Goal: Task Accomplishment & Management: Use online tool/utility

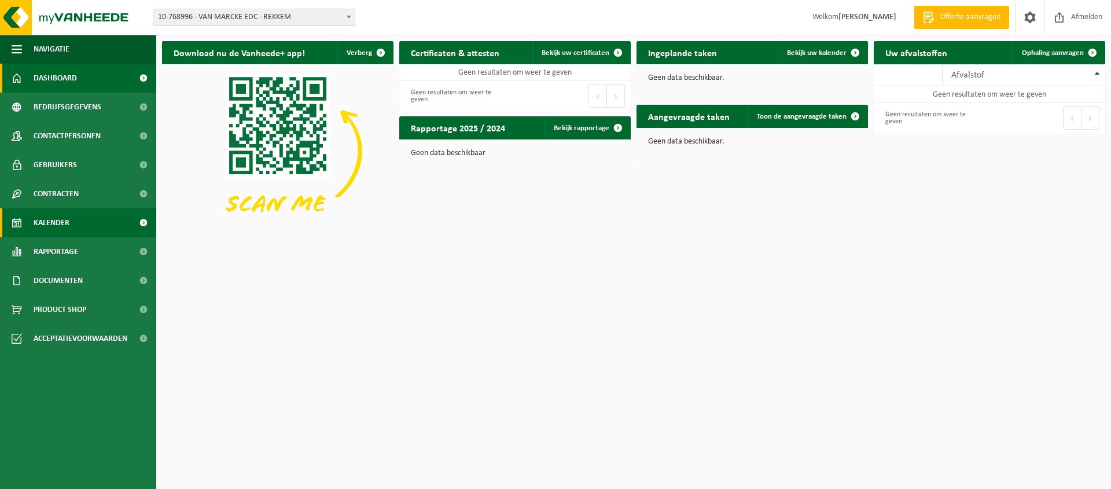
click at [69, 218] on span "Kalender" at bounding box center [52, 222] width 36 height 29
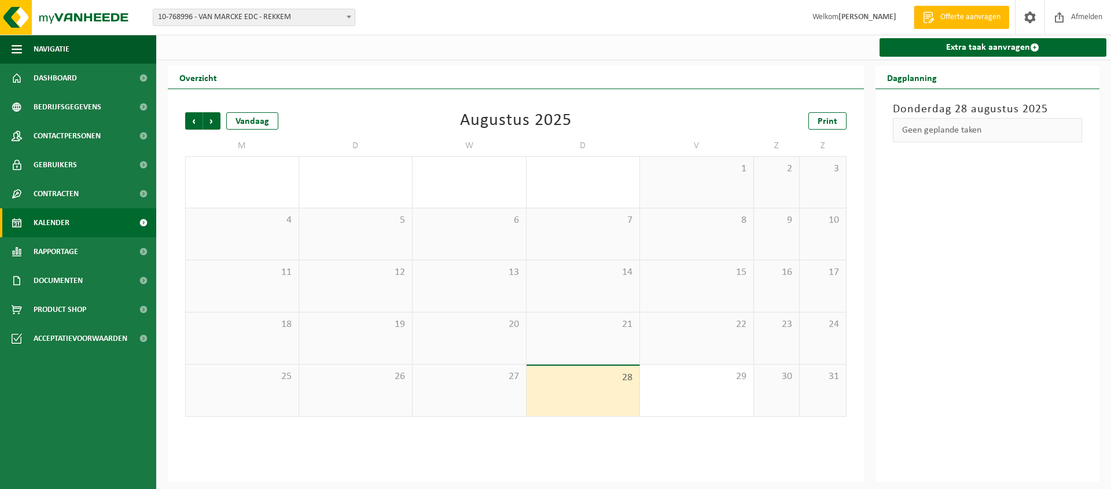
click at [342, 19] on span "10-768996 - VAN MARCKE EDC - REKKEM" at bounding box center [253, 17] width 201 height 16
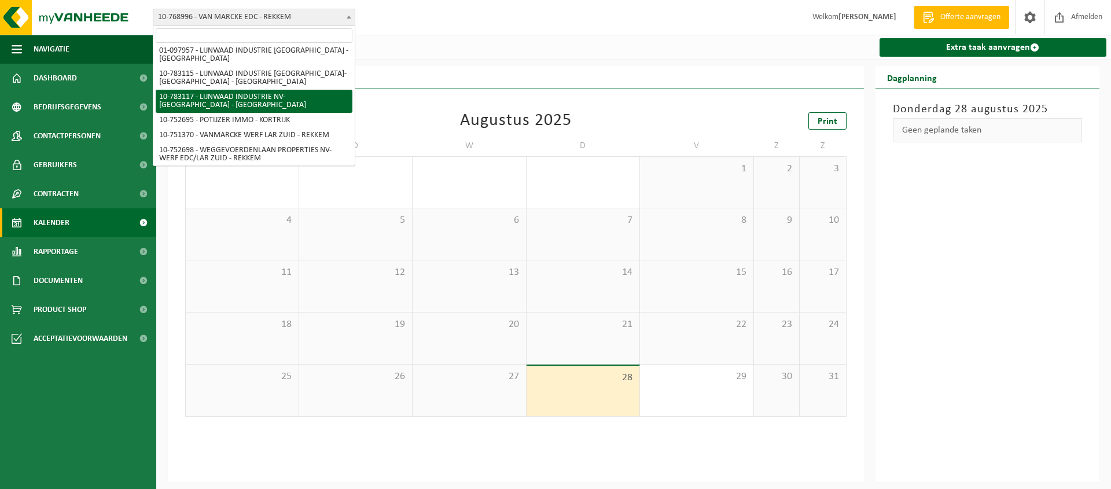
scroll to position [59, 0]
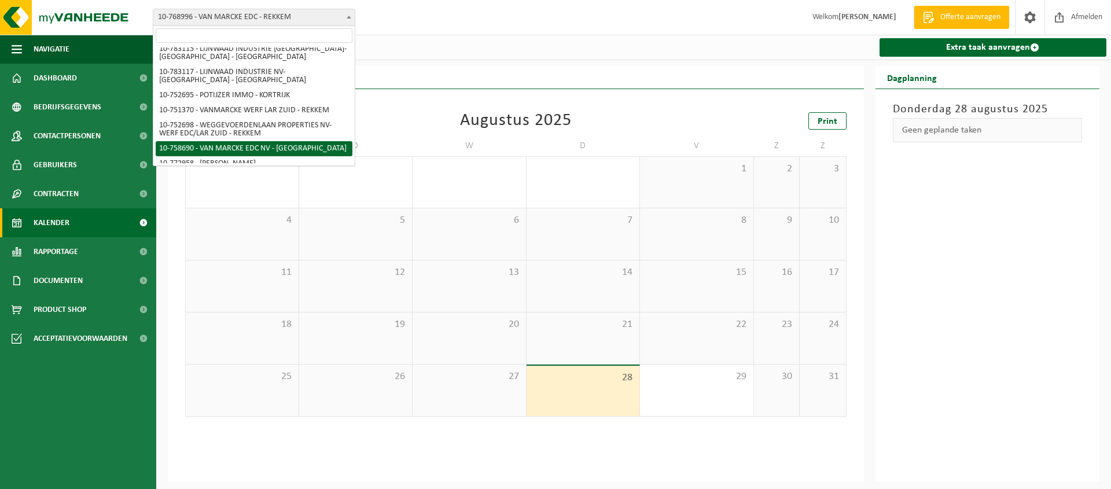
select select "20218"
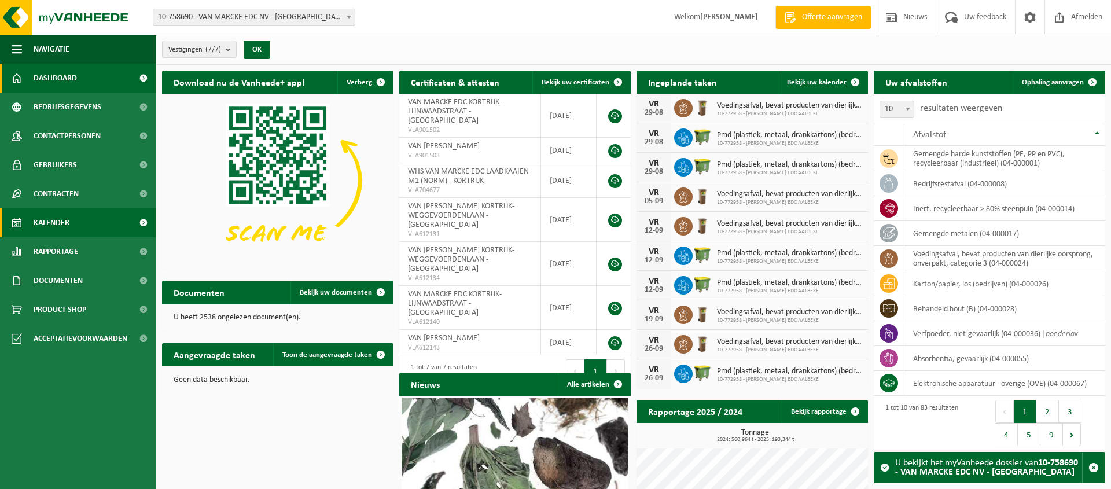
click at [51, 219] on span "Kalender" at bounding box center [52, 222] width 36 height 29
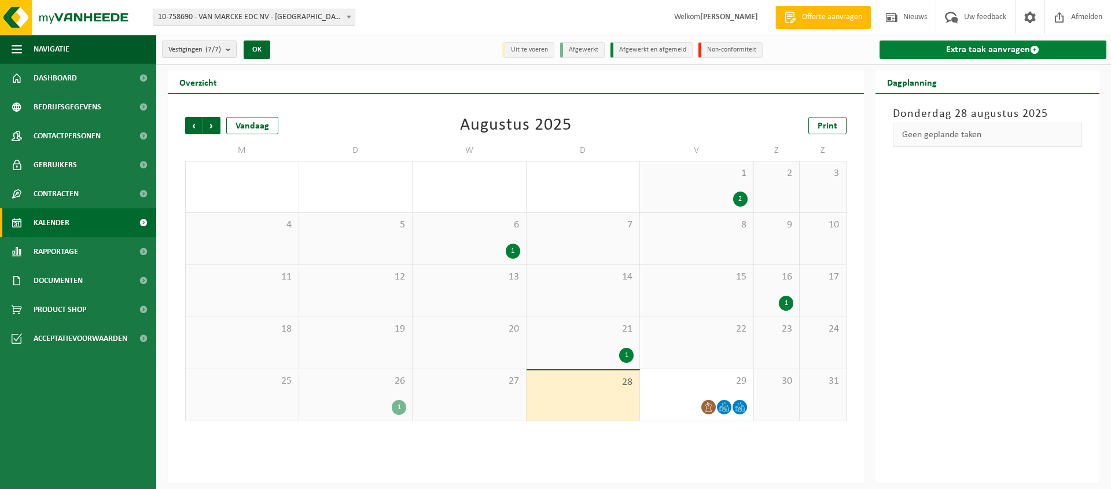
click at [986, 48] on link "Extra taak aanvragen" at bounding box center [992, 49] width 227 height 19
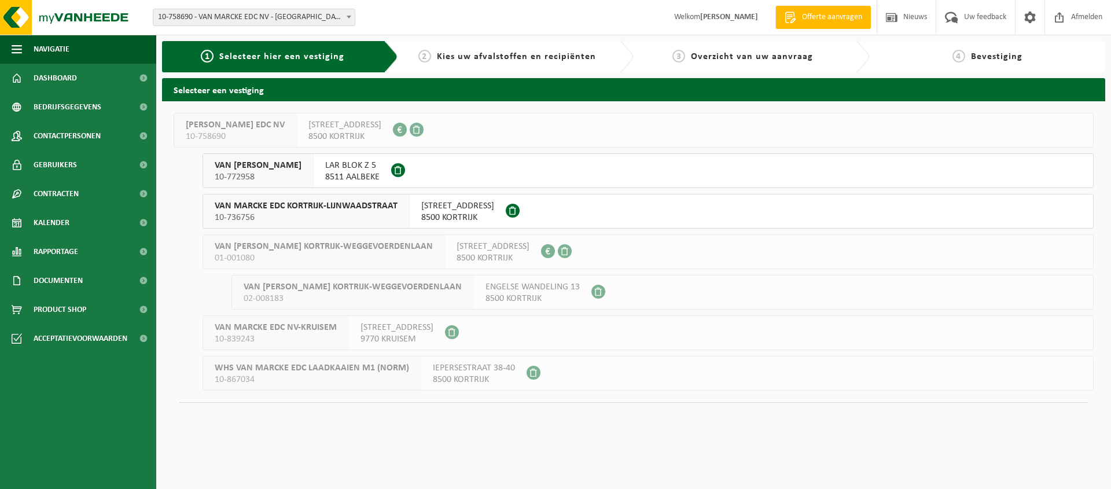
click at [370, 169] on span "LAR BLOK Z 5" at bounding box center [352, 166] width 54 height 12
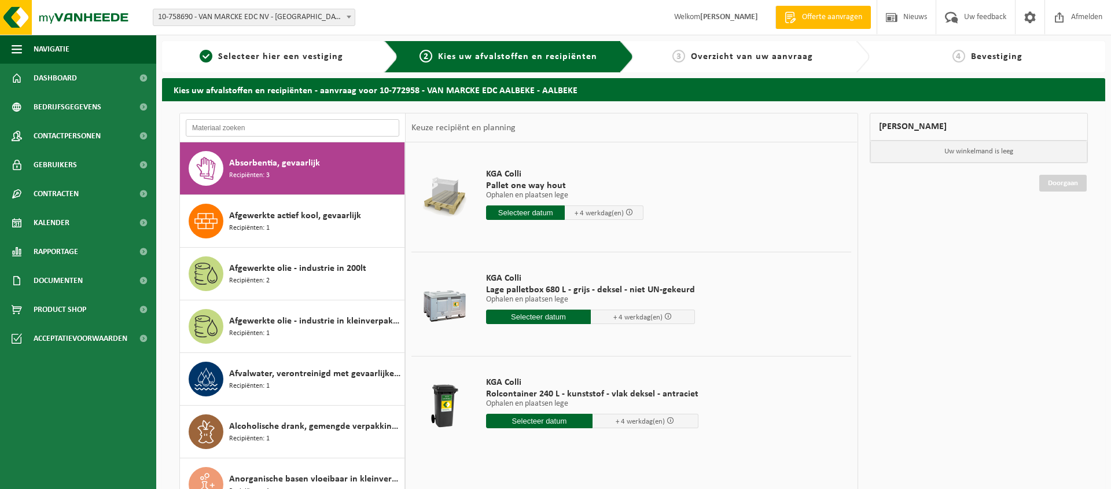
click at [288, 131] on input "text" at bounding box center [292, 127] width 213 height 17
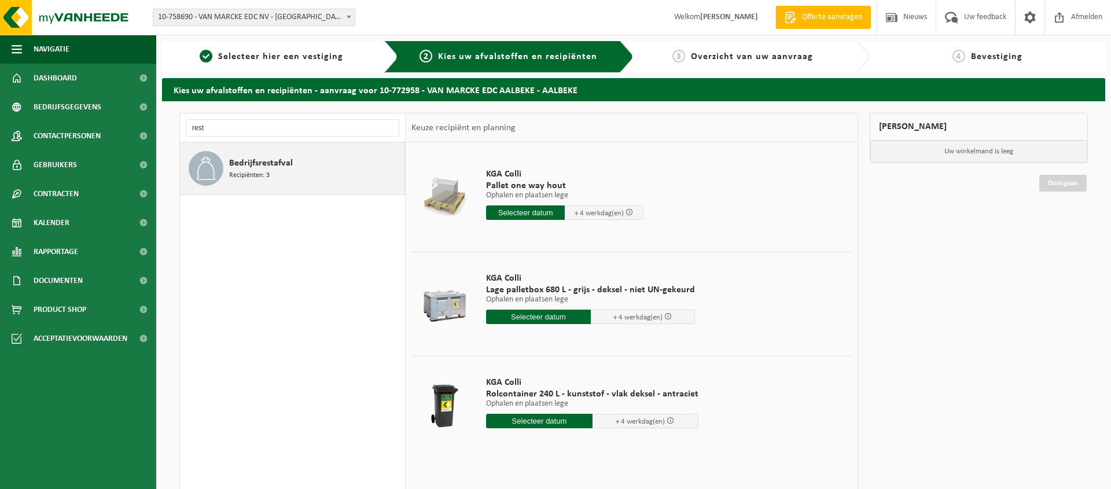
click at [277, 159] on span "Bedrijfsrestafval" at bounding box center [261, 163] width 64 height 14
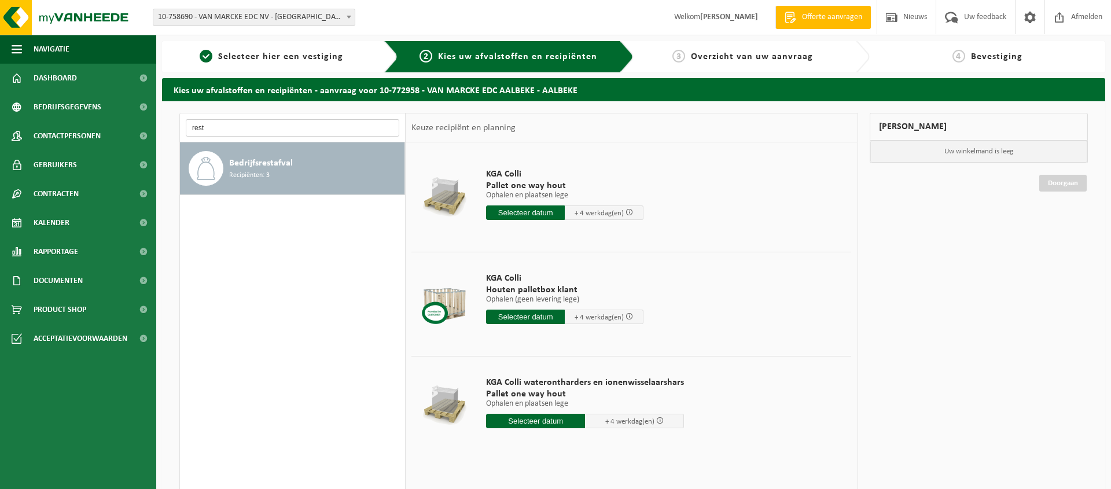
drag, startPoint x: 220, startPoint y: 126, endPoint x: 132, endPoint y: 138, distance: 88.8
click at [186, 137] on input "rest" at bounding box center [292, 127] width 213 height 17
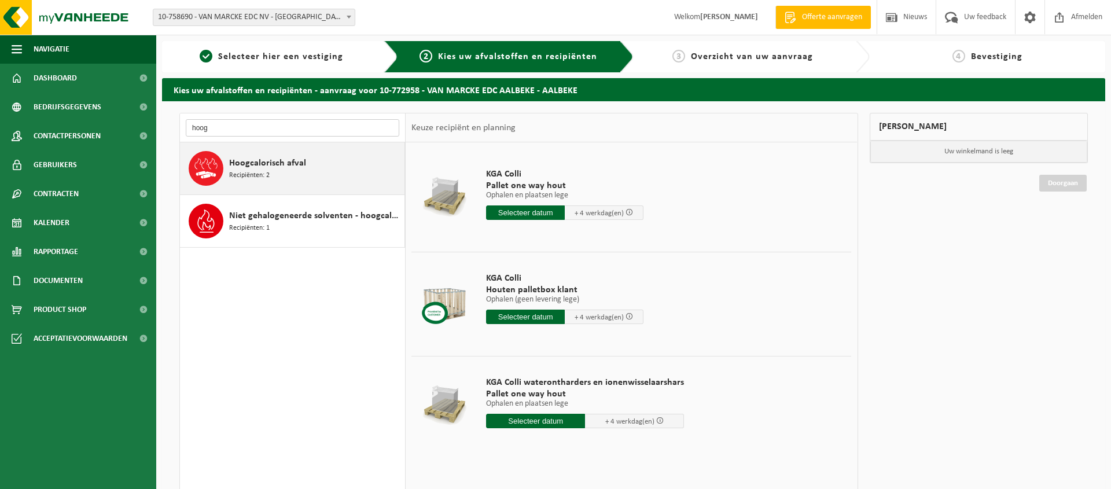
type input "hoog"
click at [285, 175] on div "Hoogcalorisch afval Recipiënten: 2" at bounding box center [315, 168] width 172 height 35
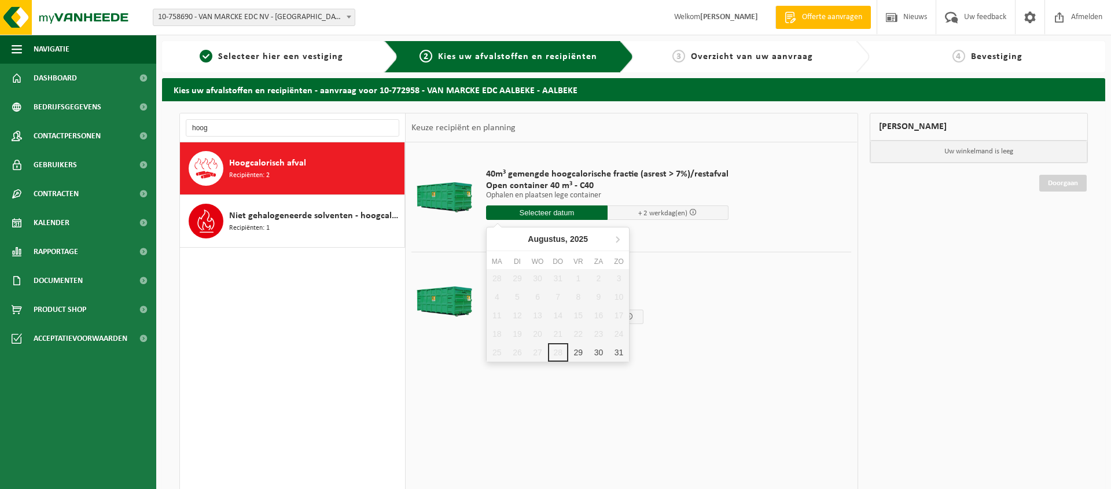
click at [554, 213] on input "text" at bounding box center [546, 212] width 121 height 14
click at [583, 349] on div "29" at bounding box center [578, 352] width 20 height 19
type input "Van 2025-08-29"
type input "2025-08-29"
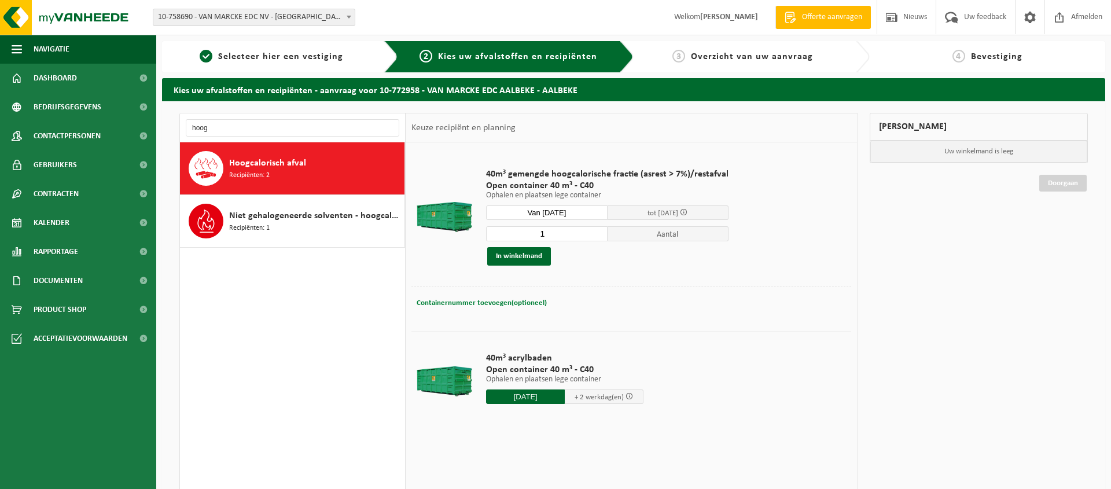
click at [489, 302] on span "Containernummer toevoegen(optioneel)" at bounding box center [481, 303] width 130 height 8
type input "C40 - 845"
click at [760, 286] on div "Containernummer toevoegen(optioneel) Annuleren C40 - 845" at bounding box center [631, 303] width 440 height 35
click at [524, 257] on button "In winkelmand" at bounding box center [519, 256] width 64 height 19
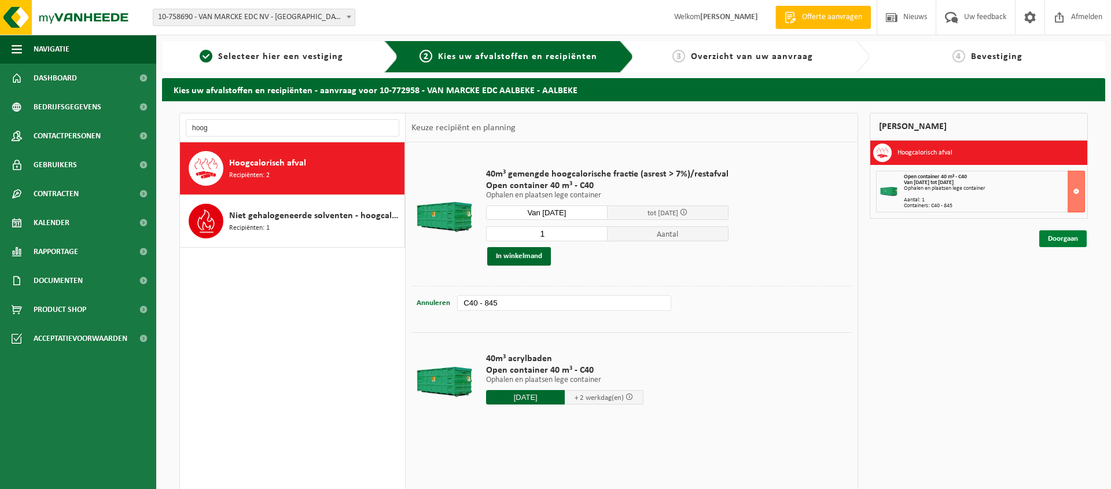
click at [1062, 238] on link "Doorgaan" at bounding box center [1062, 238] width 47 height 17
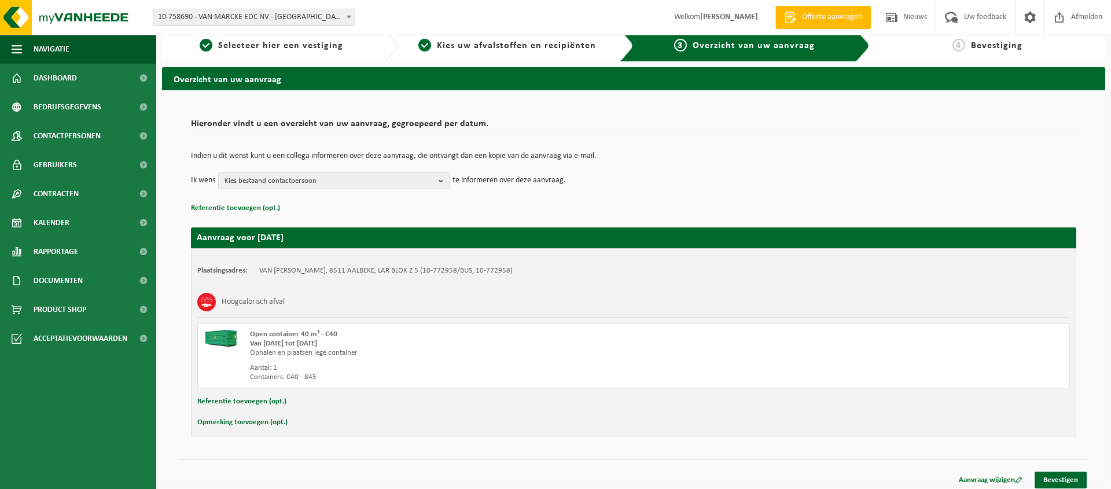
scroll to position [17, 0]
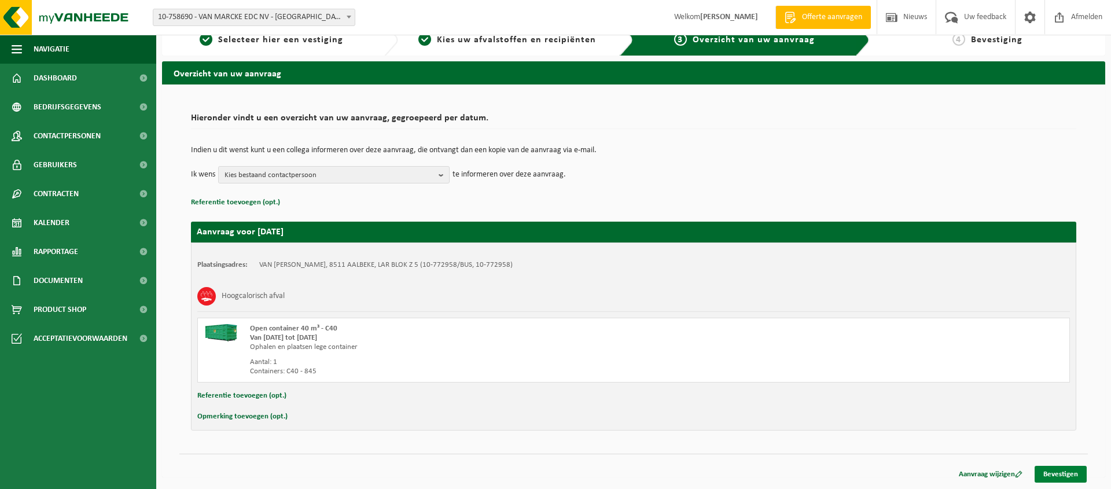
click at [1063, 471] on link "Bevestigen" at bounding box center [1060, 474] width 52 height 17
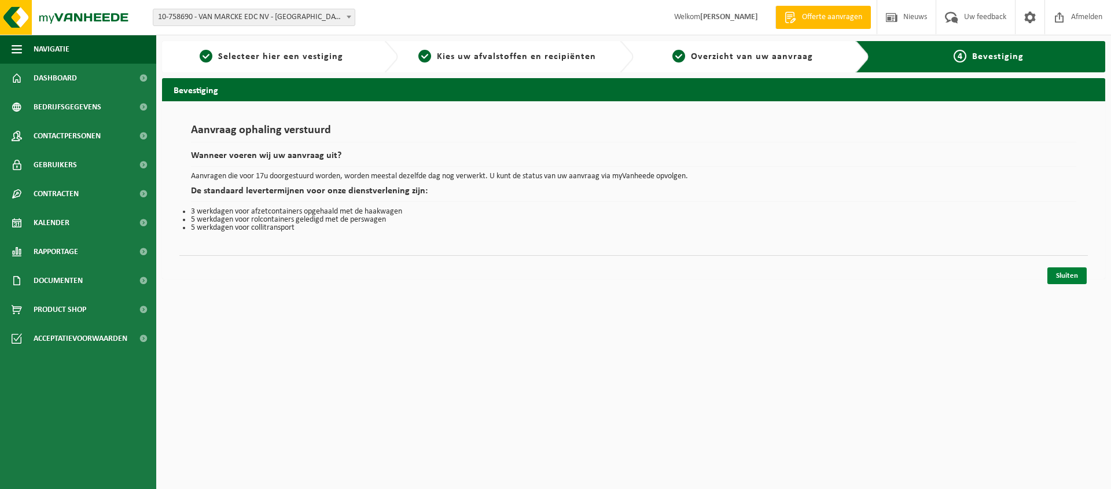
click at [1070, 278] on link "Sluiten" at bounding box center [1066, 275] width 39 height 17
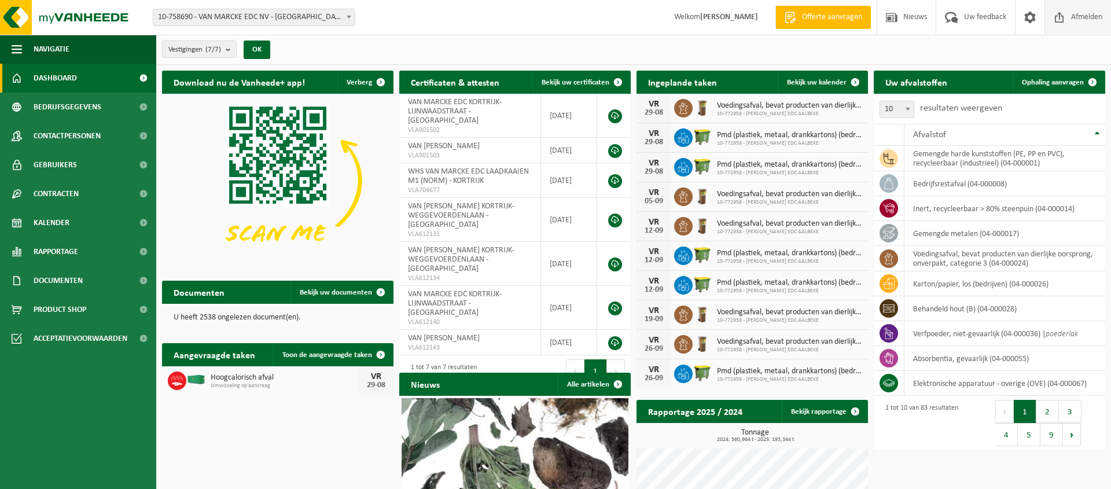
click at [1083, 20] on span "Afmelden" at bounding box center [1086, 17] width 37 height 34
